Goal: Register for event/course

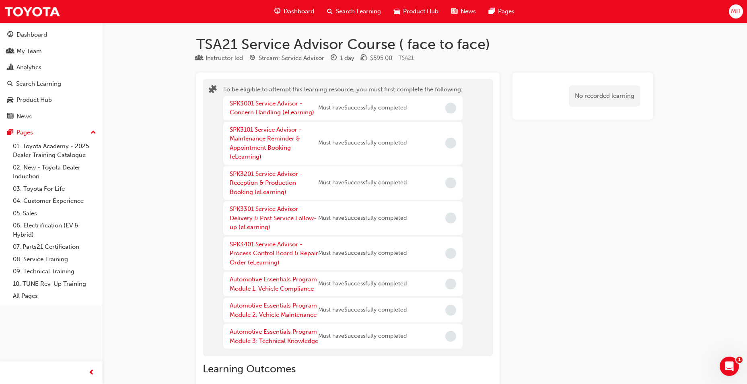
click at [363, 12] on span "Search Learning" at bounding box center [358, 11] width 45 height 9
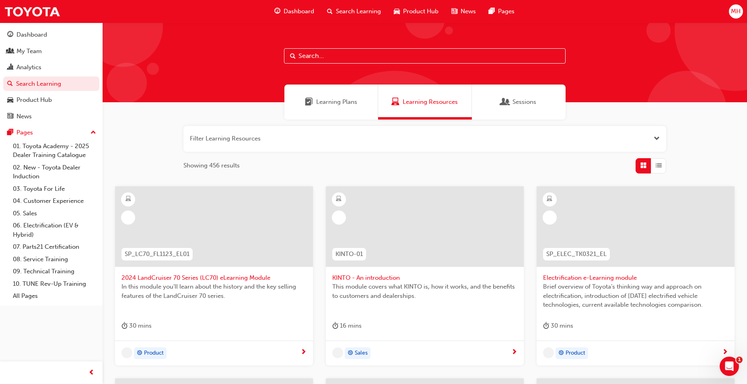
click at [310, 62] on input "text" at bounding box center [424, 55] width 281 height 15
type input "ignite"
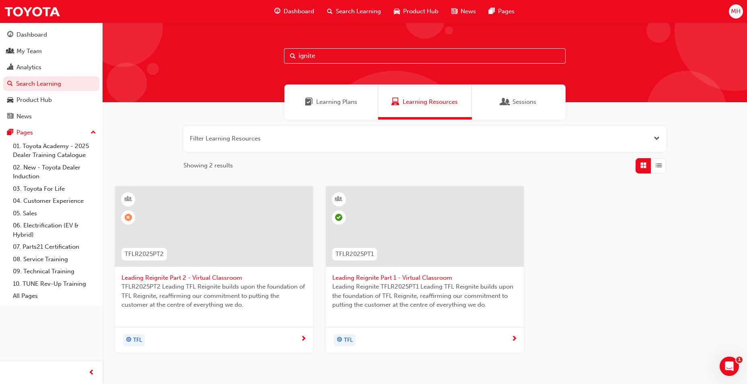
click at [226, 269] on div at bounding box center [213, 233] width 185 height 80
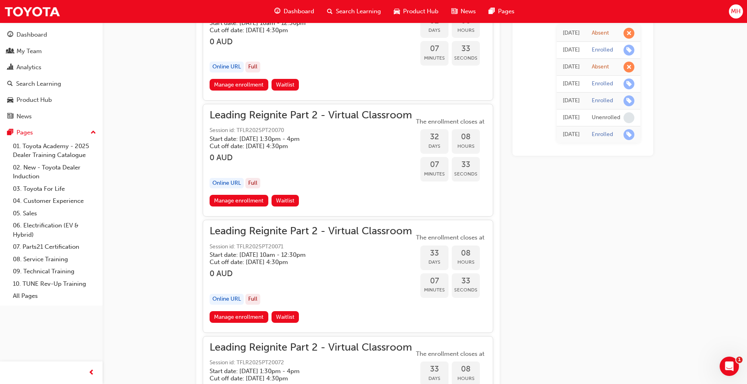
scroll to position [3685, 0]
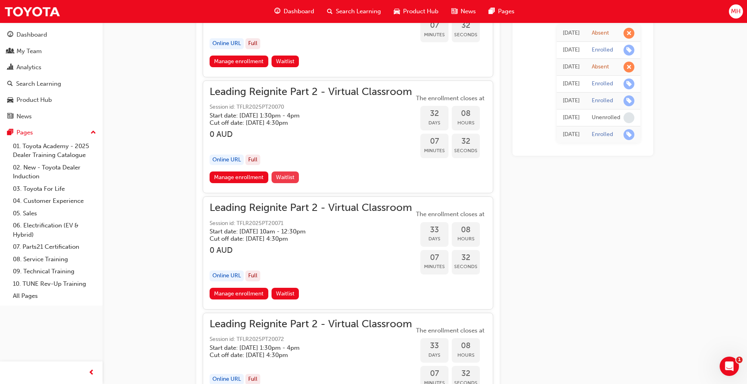
click at [290, 172] on button "Waitlist" at bounding box center [285, 177] width 28 height 12
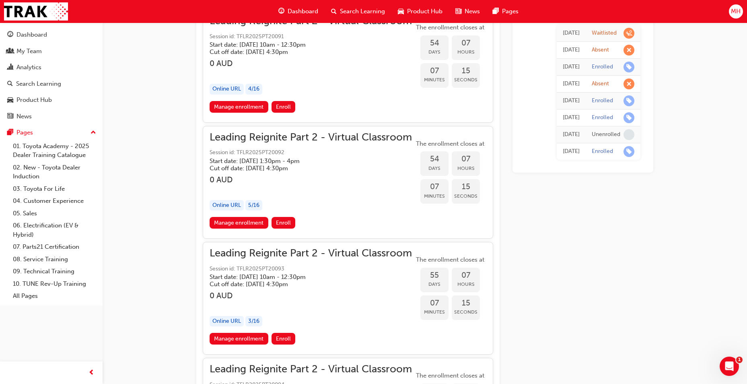
scroll to position [6192, 0]
